Goal: Obtain resource: Download file/media

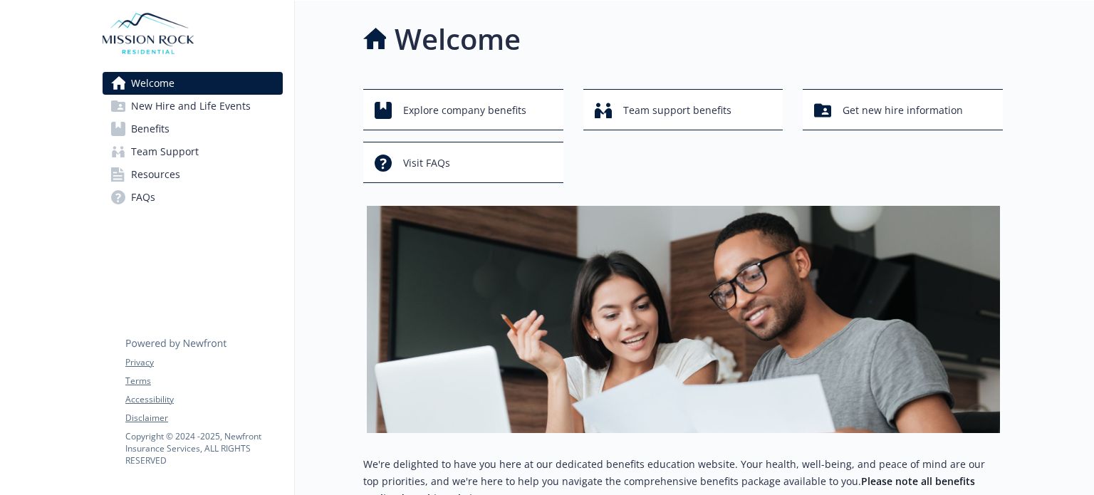
click at [180, 126] on link "Benefits" at bounding box center [193, 129] width 180 height 23
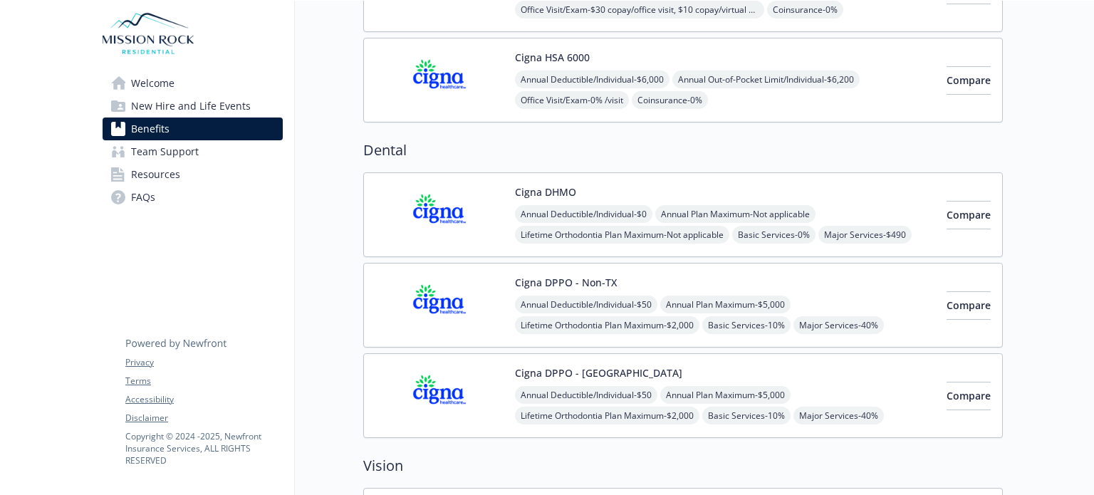
scroll to position [427, 0]
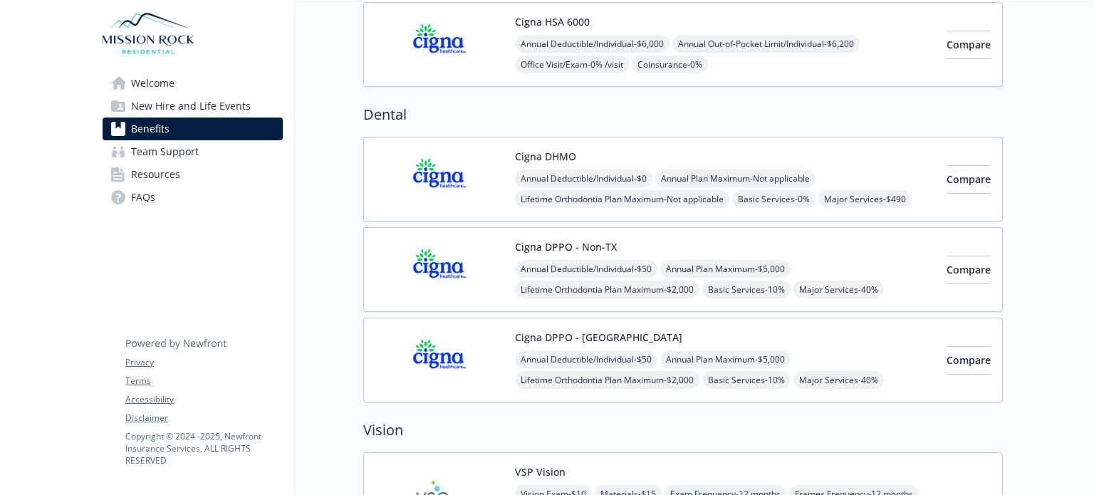
click at [238, 170] on link "Resources" at bounding box center [193, 174] width 180 height 23
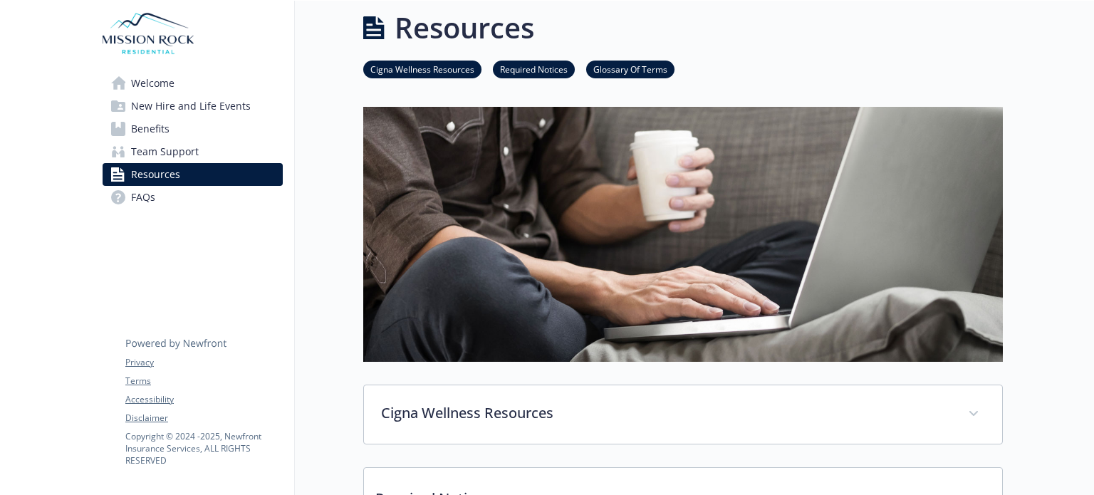
scroll to position [427, 0]
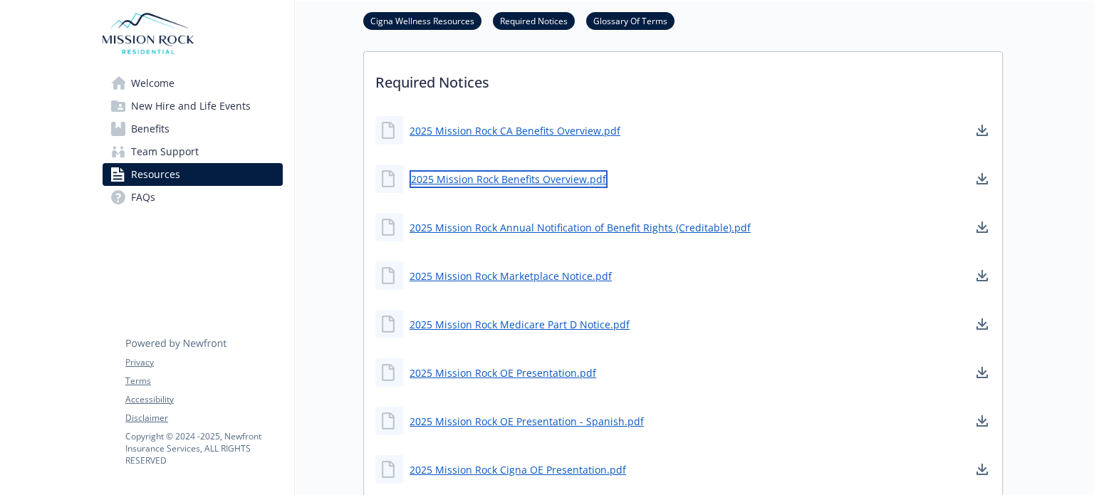
click at [499, 180] on link "2025 Mission Rock Benefits Overview.pdf" at bounding box center [509, 179] width 198 height 18
